Goal: Information Seeking & Learning: Learn about a topic

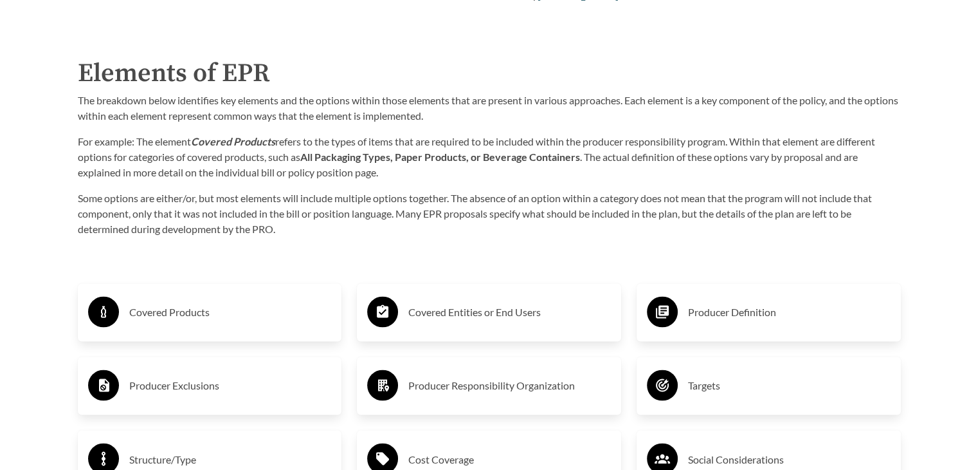
scroll to position [2251, 0]
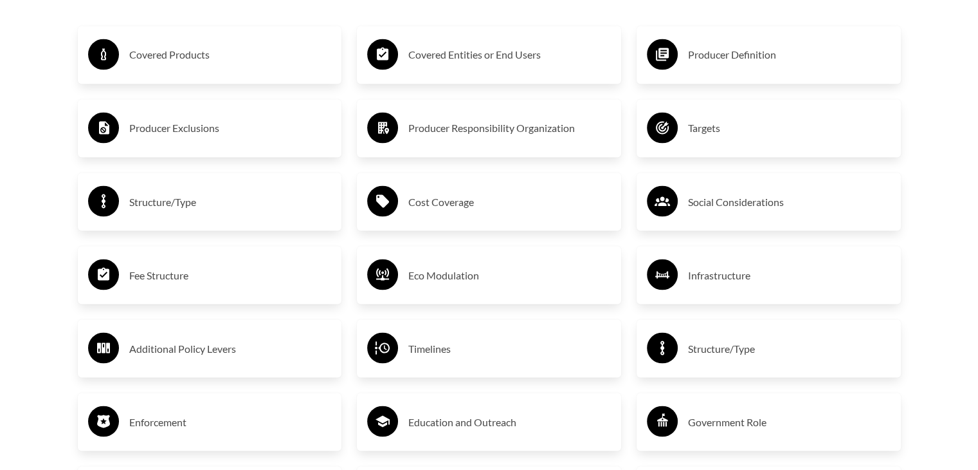
click at [147, 60] on h3 "Covered Products" at bounding box center [230, 54] width 203 height 21
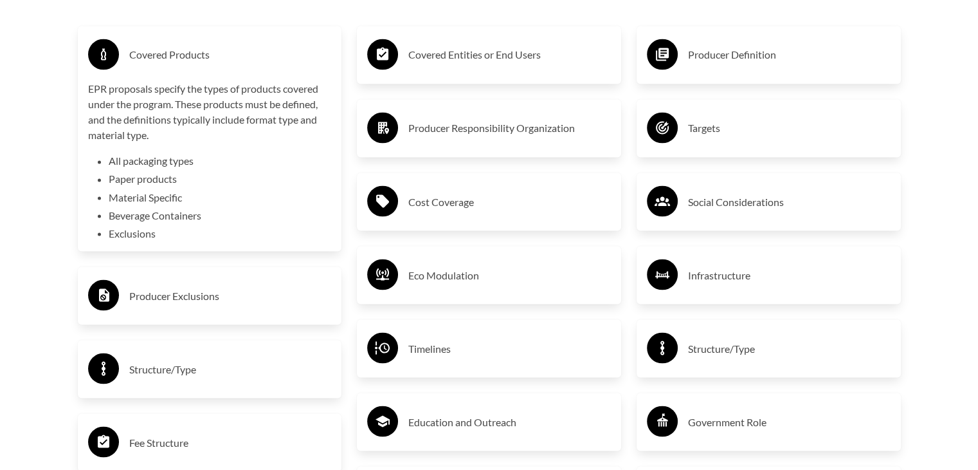
click at [147, 59] on h3 "Covered Products" at bounding box center [230, 54] width 203 height 21
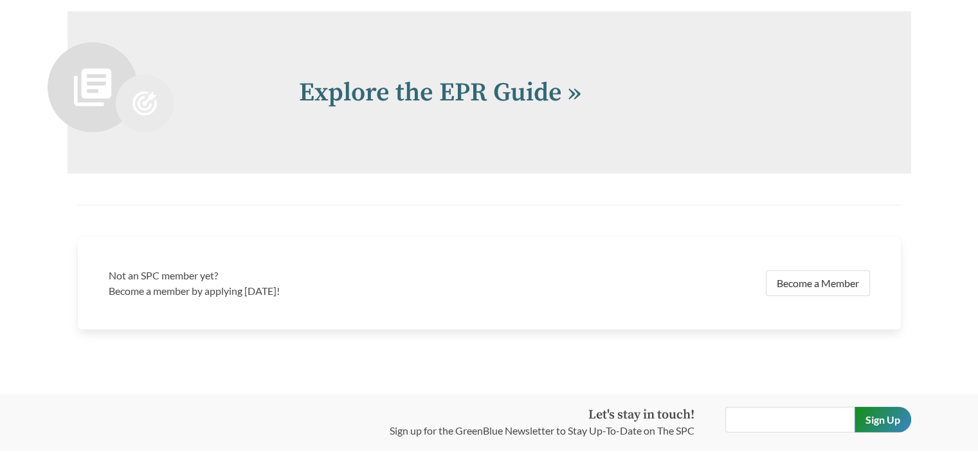
scroll to position [2830, 0]
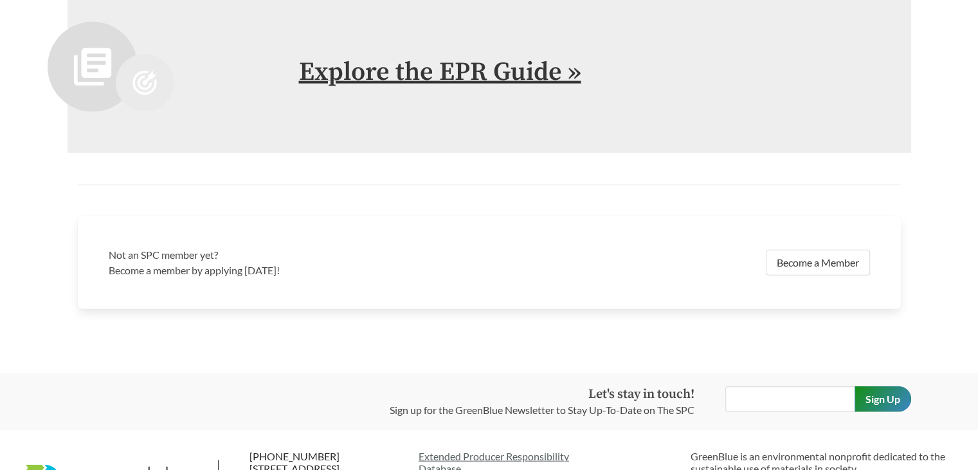
click at [324, 75] on link "Explore the EPR Guide »" at bounding box center [440, 72] width 282 height 32
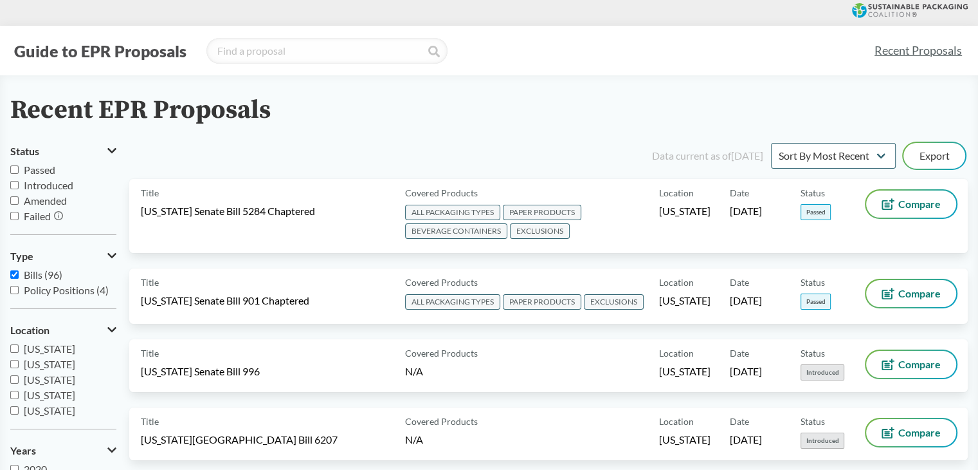
click at [15, 277] on input "Bills (96)" at bounding box center [14, 274] width 8 height 8
checkbox input "true"
click at [19, 167] on label "Passed" at bounding box center [63, 169] width 106 height 15
click at [19, 167] on input "Passed" at bounding box center [14, 169] width 8 height 8
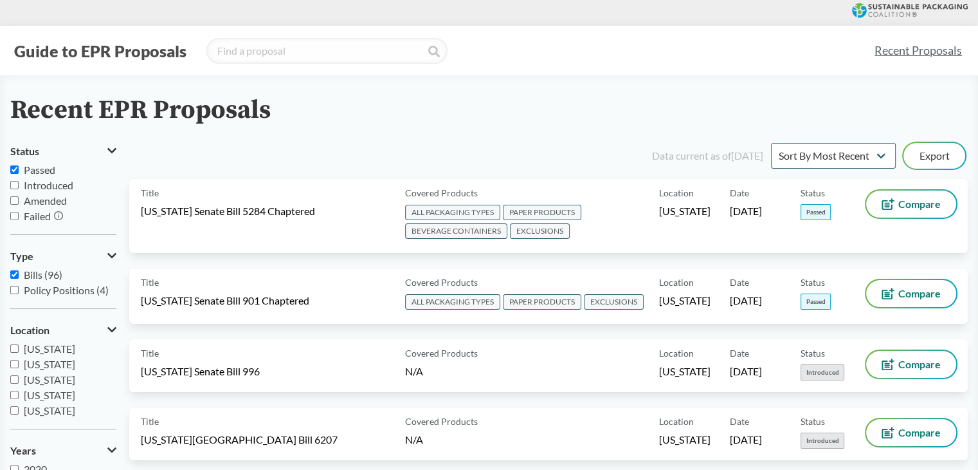
checkbox input "true"
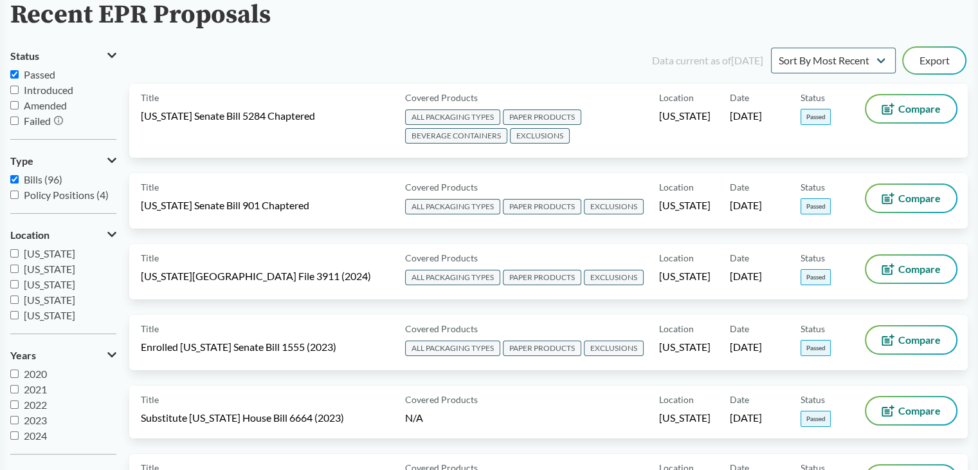
scroll to position [193, 0]
